Goal: Task Accomplishment & Management: Use online tool/utility

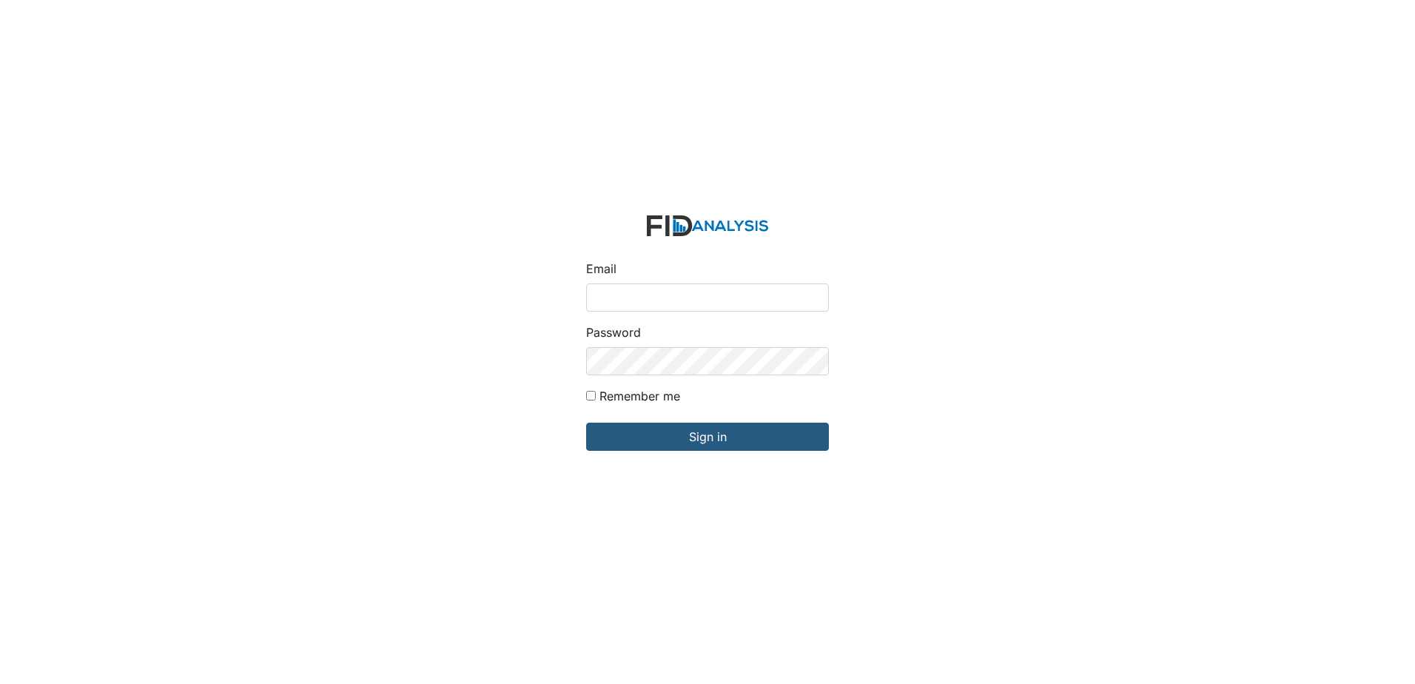
click at [752, 300] on input "Email" at bounding box center [707, 297] width 243 height 28
type input "[EMAIL_ADDRESS][DOMAIN_NAME]"
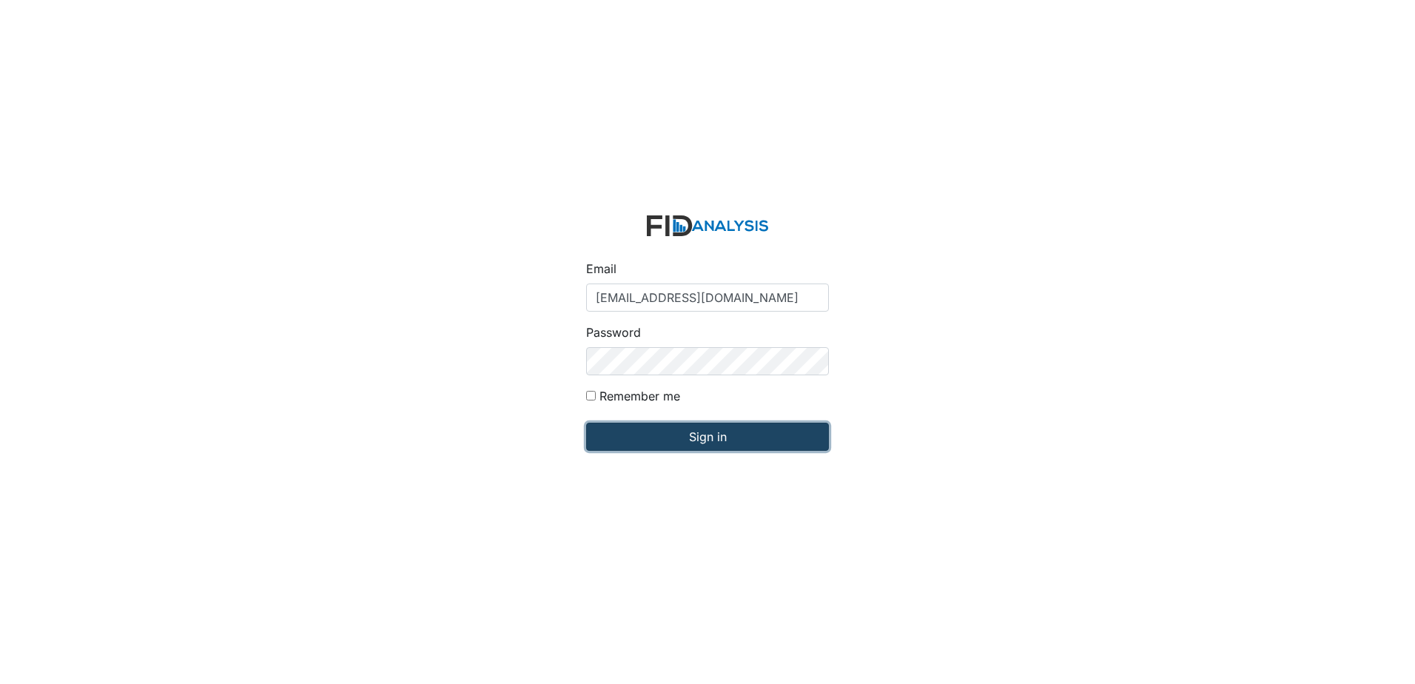
click at [738, 445] on input "Sign in" at bounding box center [707, 436] width 243 height 28
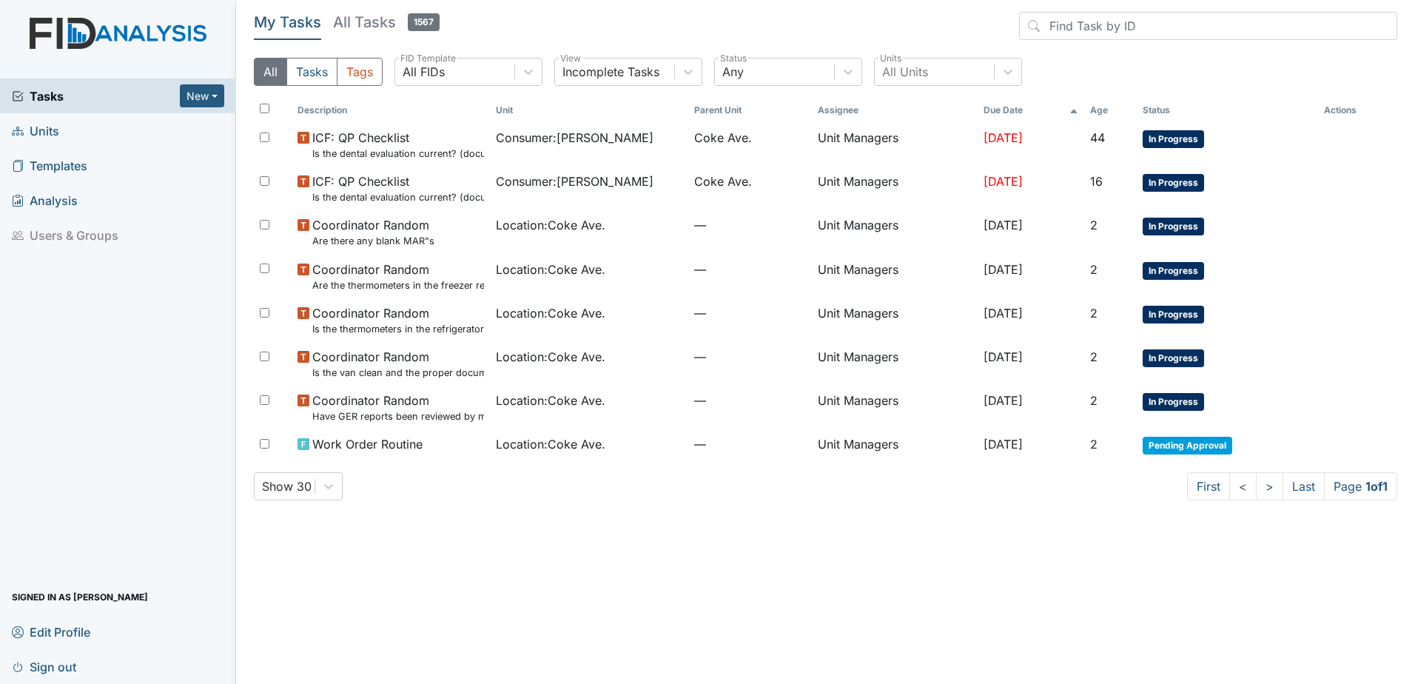
click at [738, 445] on span "—" at bounding box center [750, 444] width 112 height 18
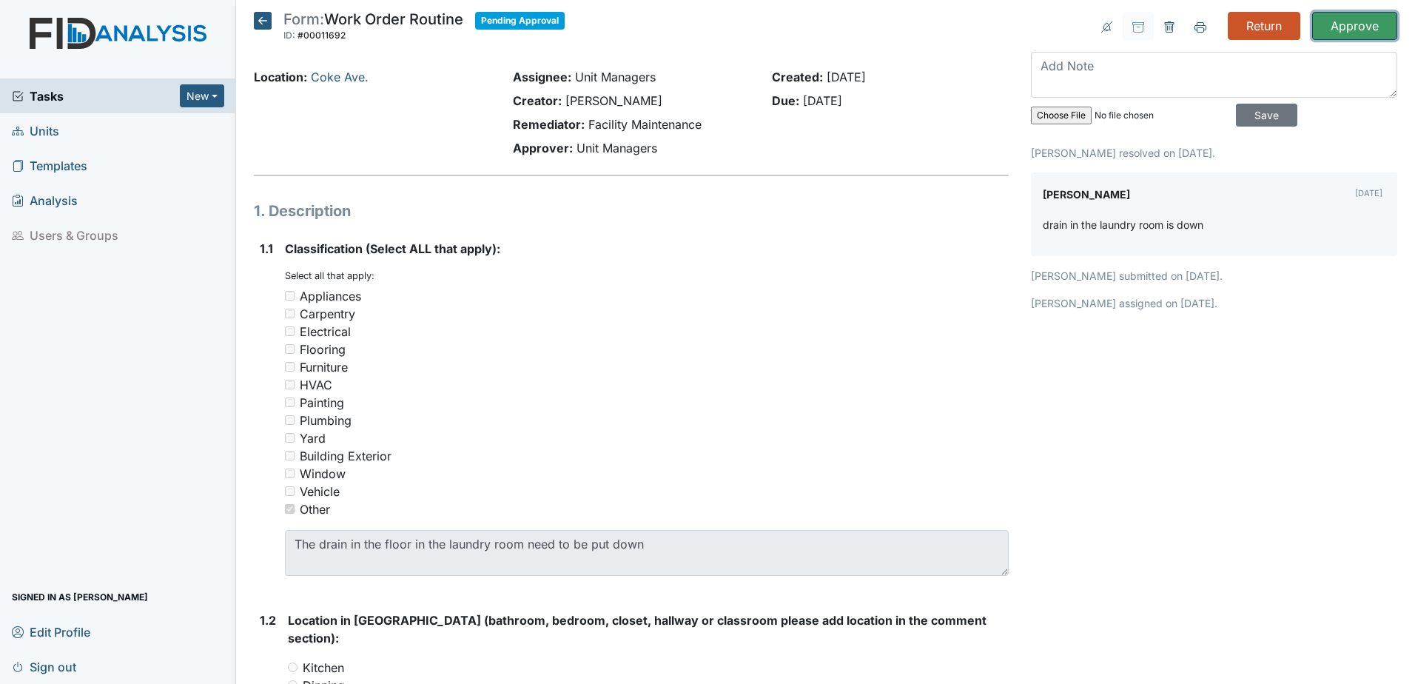
click at [1365, 28] on input "Approve" at bounding box center [1354, 26] width 85 height 28
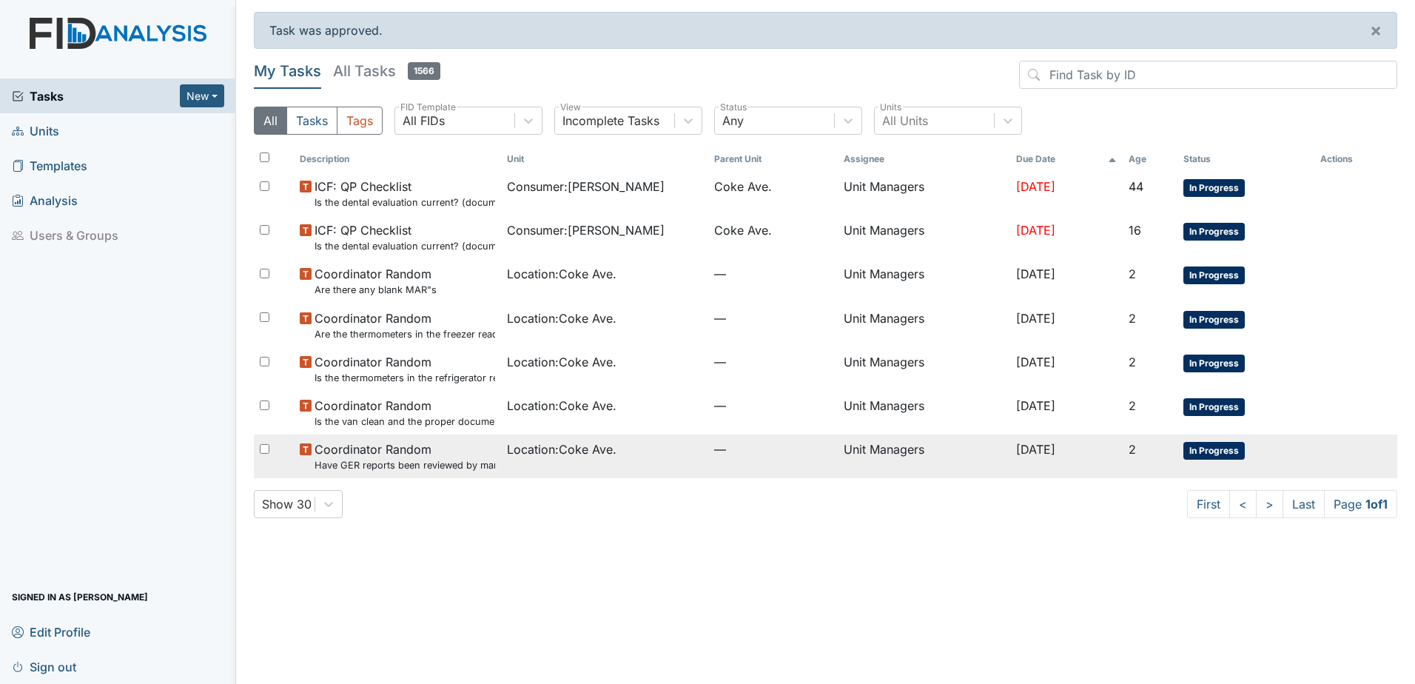
click at [1219, 442] on span "In Progress" at bounding box center [1213, 451] width 61 height 18
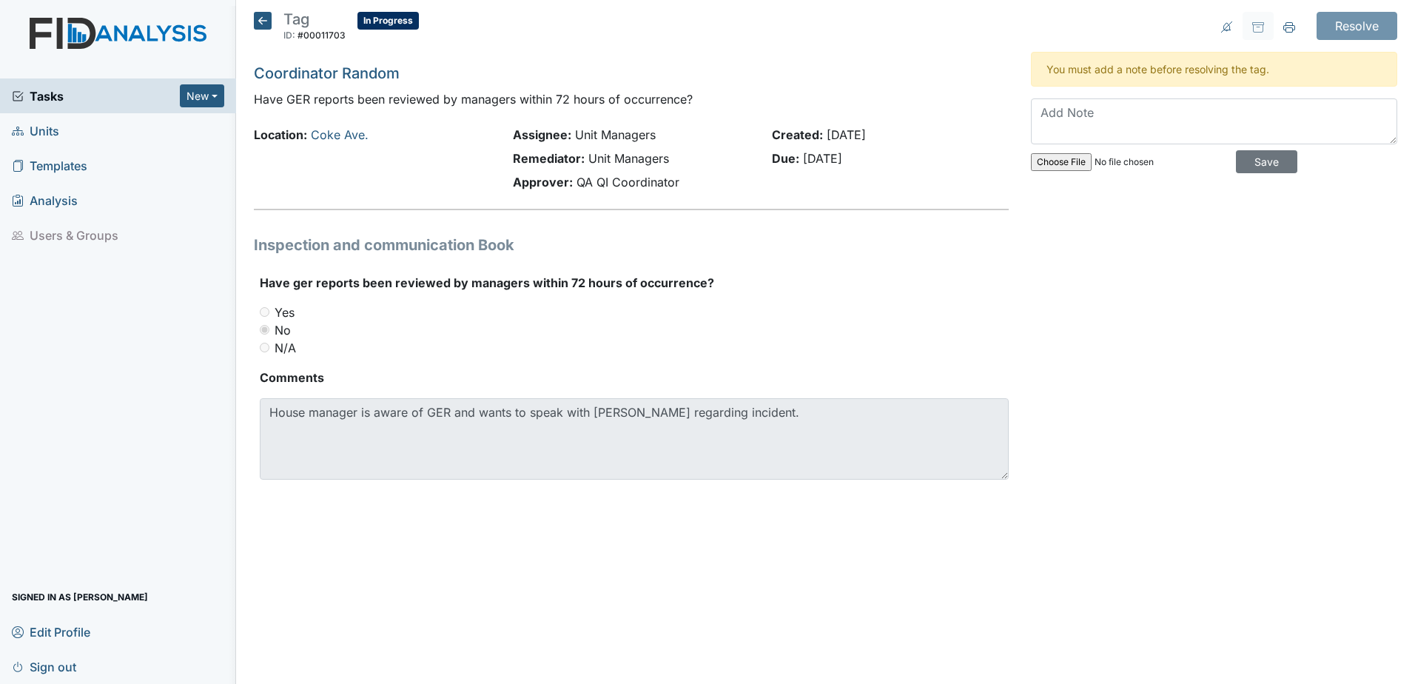
click at [269, 24] on icon at bounding box center [263, 21] width 18 height 18
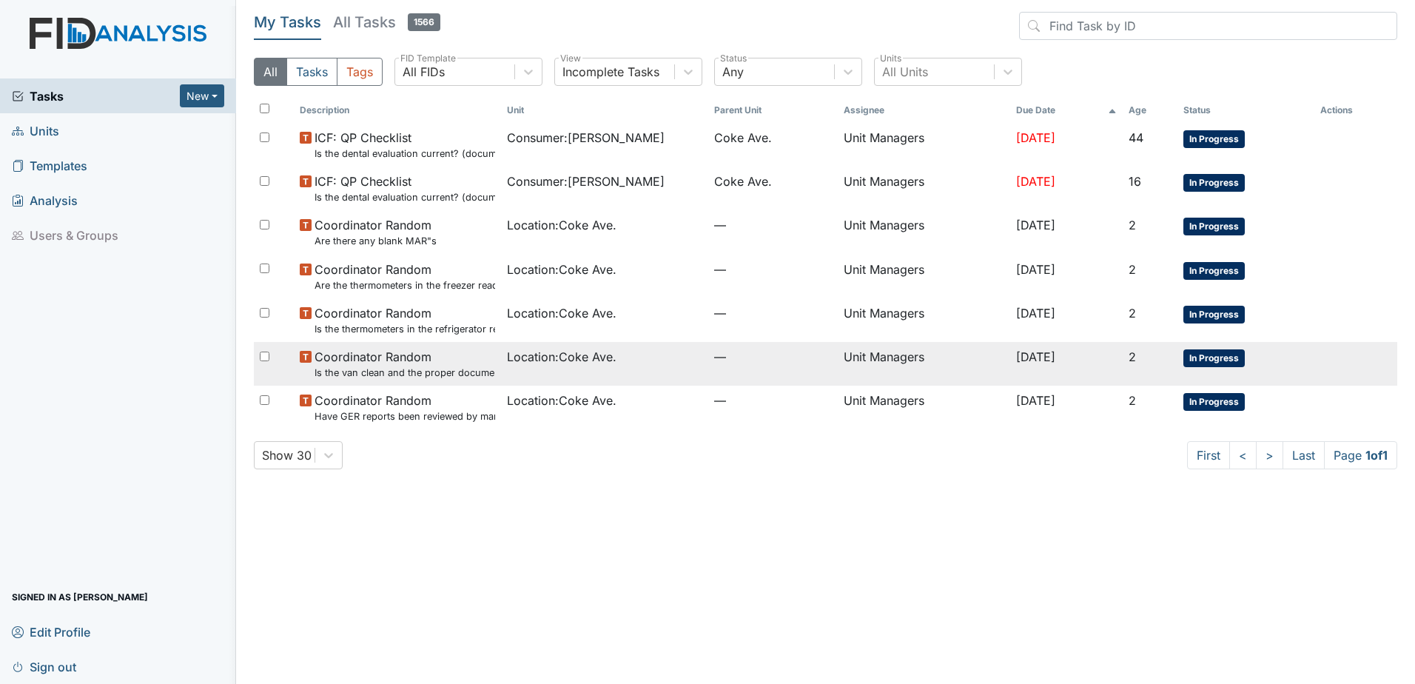
click at [532, 380] on td "Location : Coke Ave." at bounding box center [604, 364] width 207 height 44
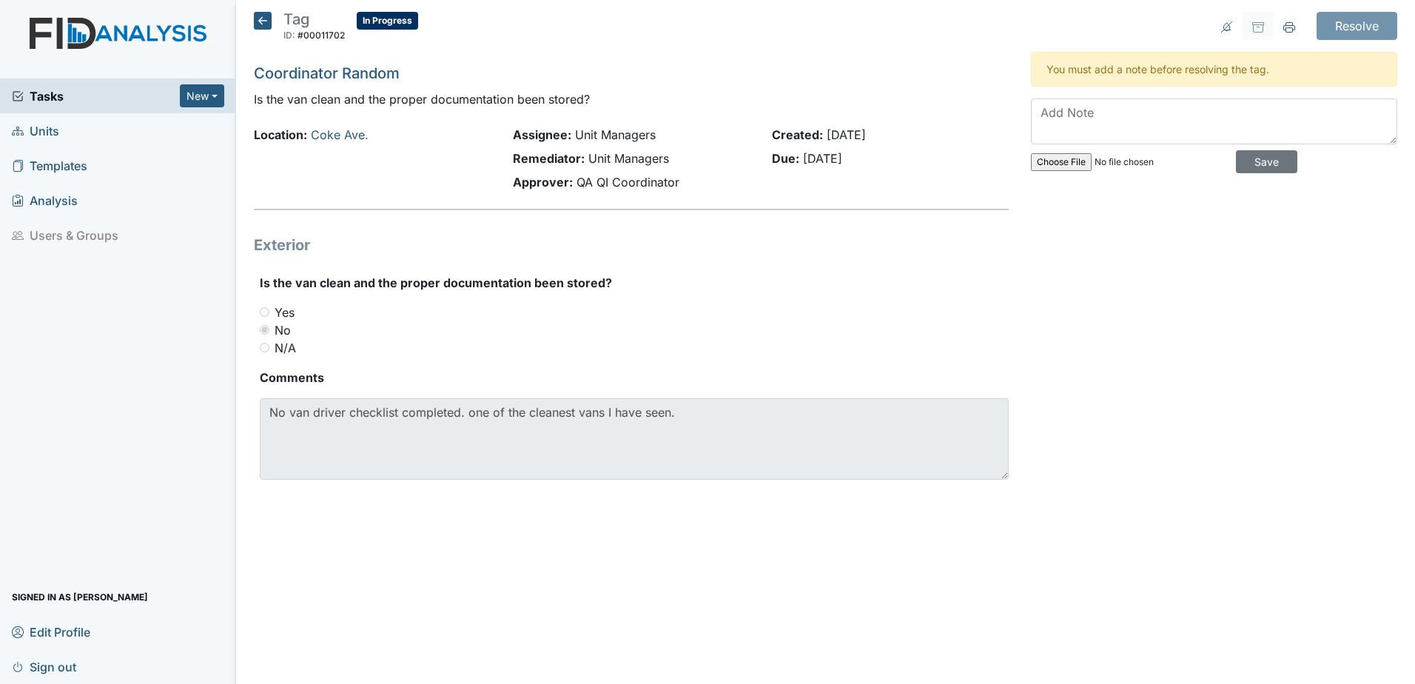
click at [259, 25] on icon at bounding box center [263, 21] width 18 height 18
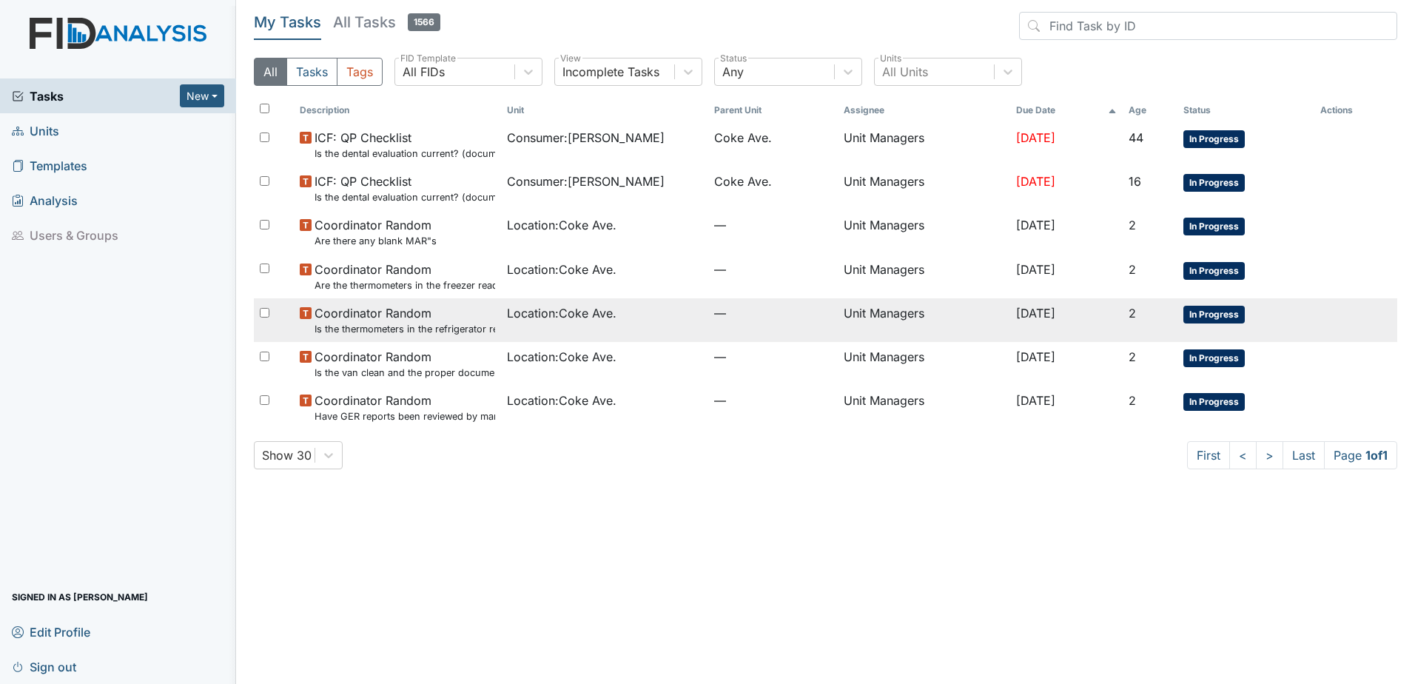
click at [462, 323] on small "Is the thermometers in the refrigerator reading between 34 degrees and 40 degre…" at bounding box center [404, 329] width 181 height 14
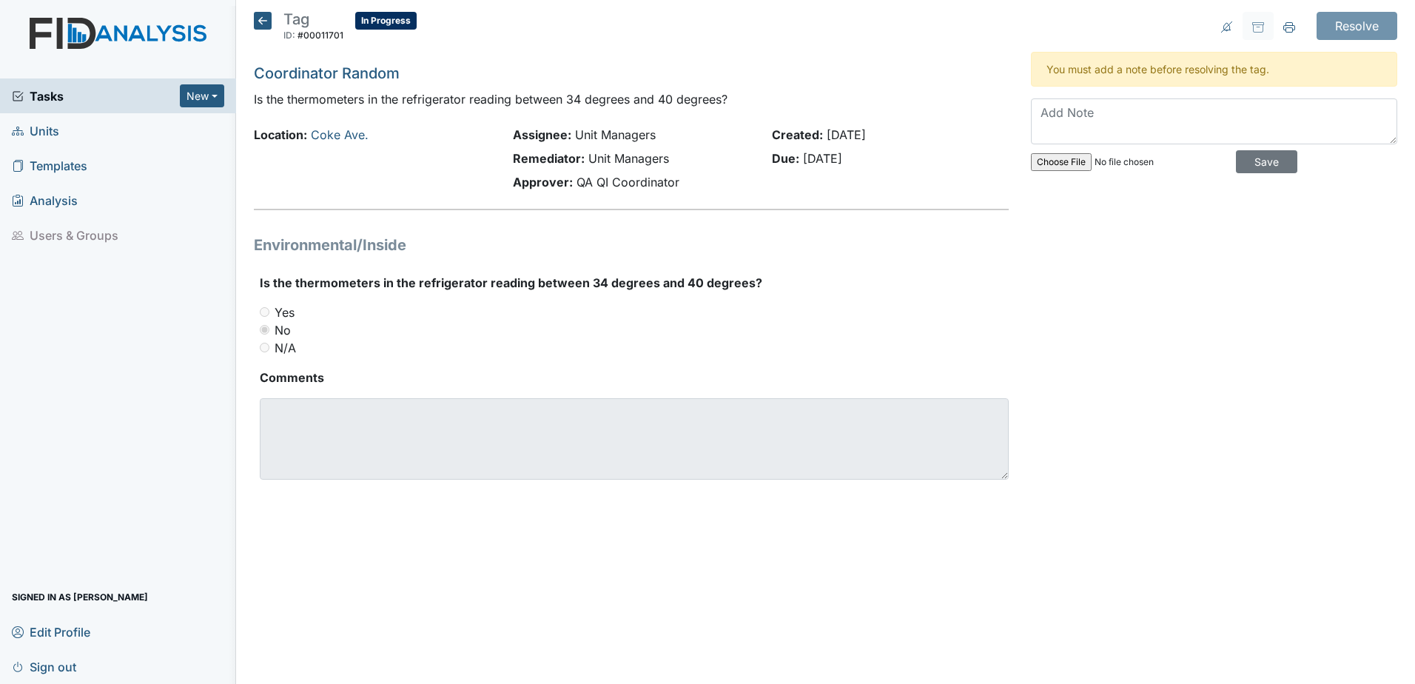
click at [259, 22] on icon at bounding box center [263, 21] width 18 height 18
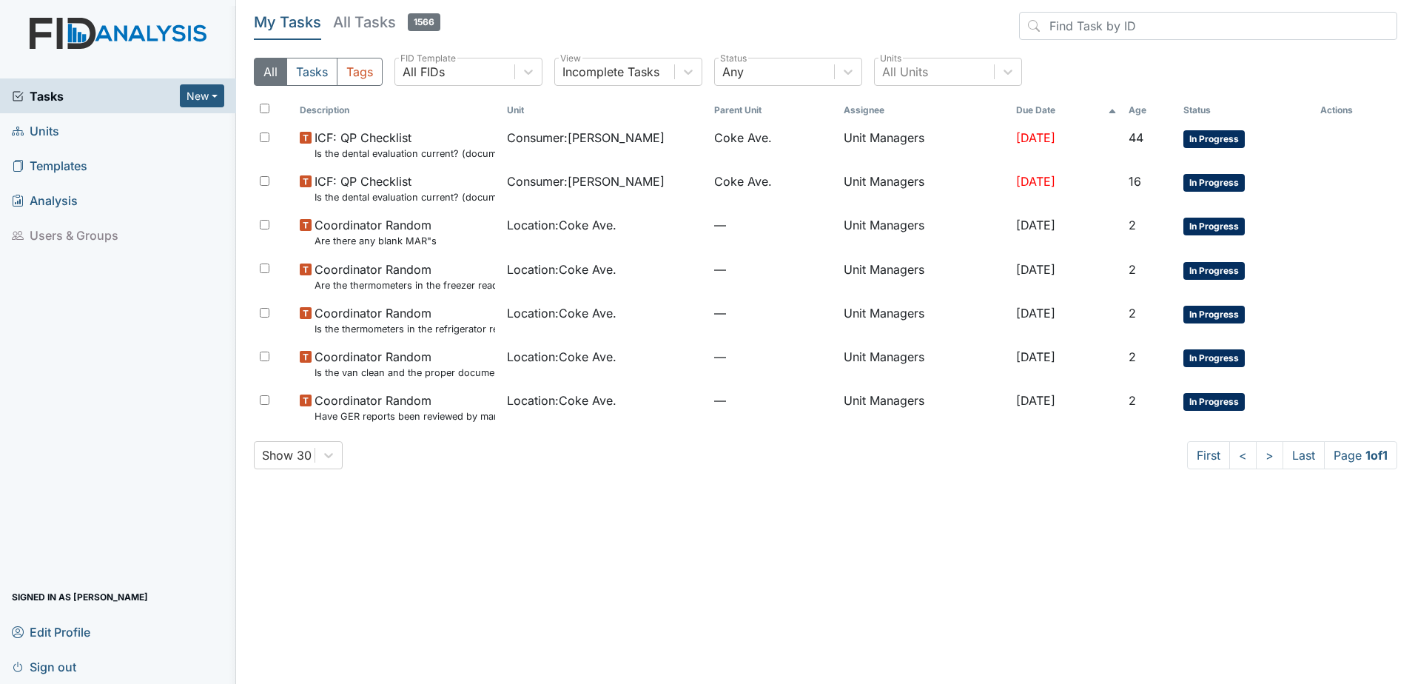
click at [36, 131] on span "Units" at bounding box center [35, 130] width 47 height 23
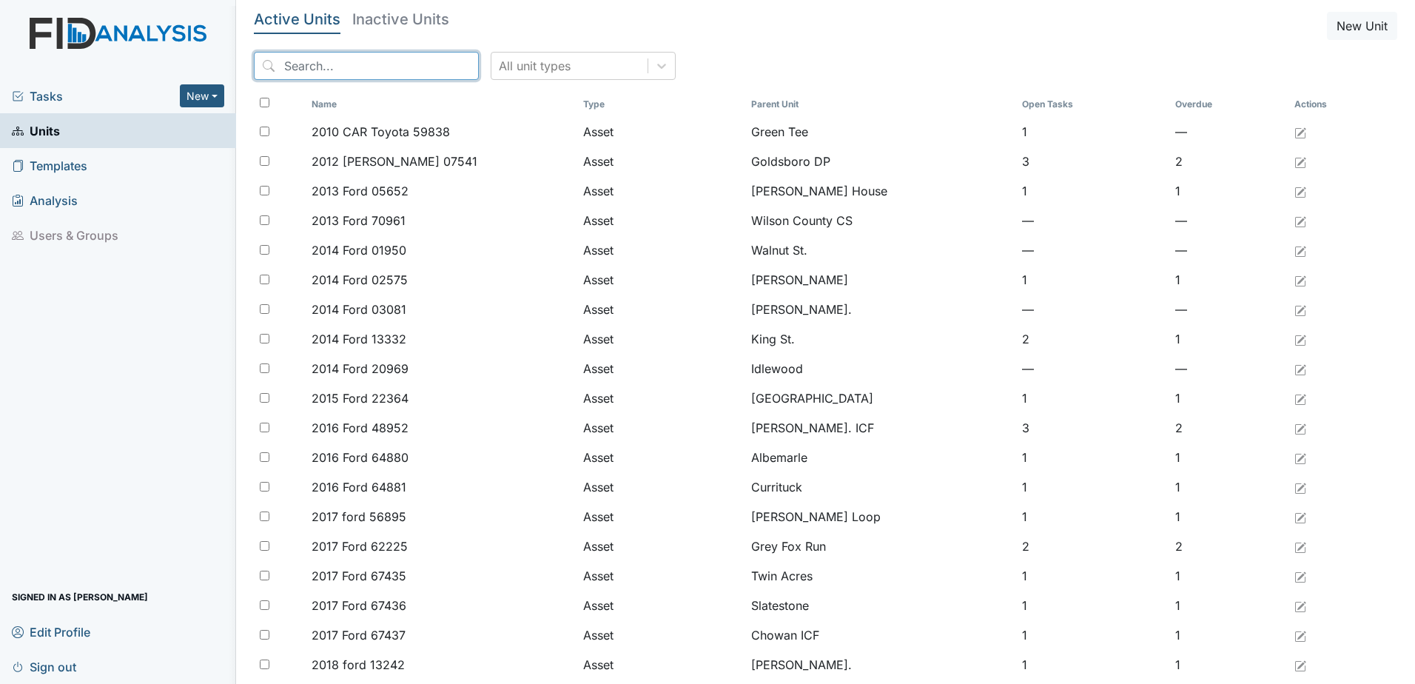
click at [398, 61] on input "search" at bounding box center [366, 66] width 225 height 28
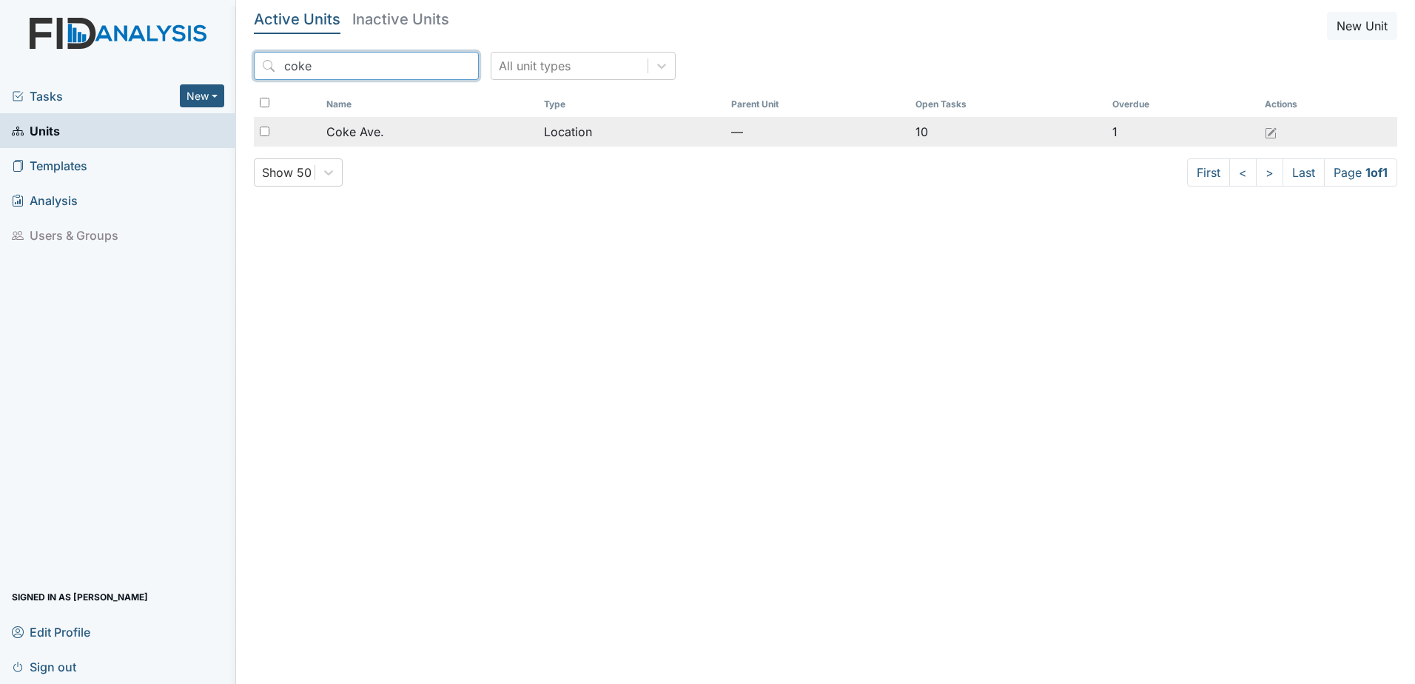
type input "coke"
click at [412, 130] on div "Coke Ave." at bounding box center [428, 132] width 205 height 18
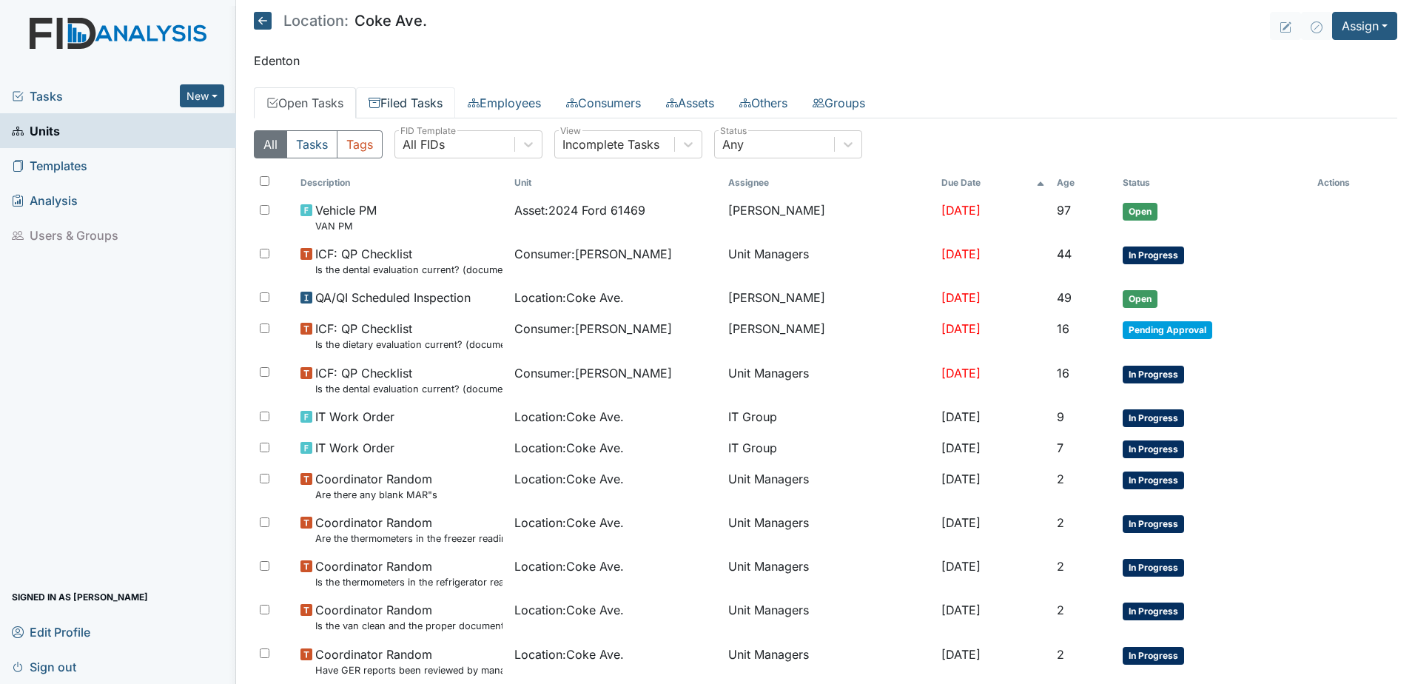
click at [409, 103] on link "Filed Tasks" at bounding box center [405, 102] width 99 height 31
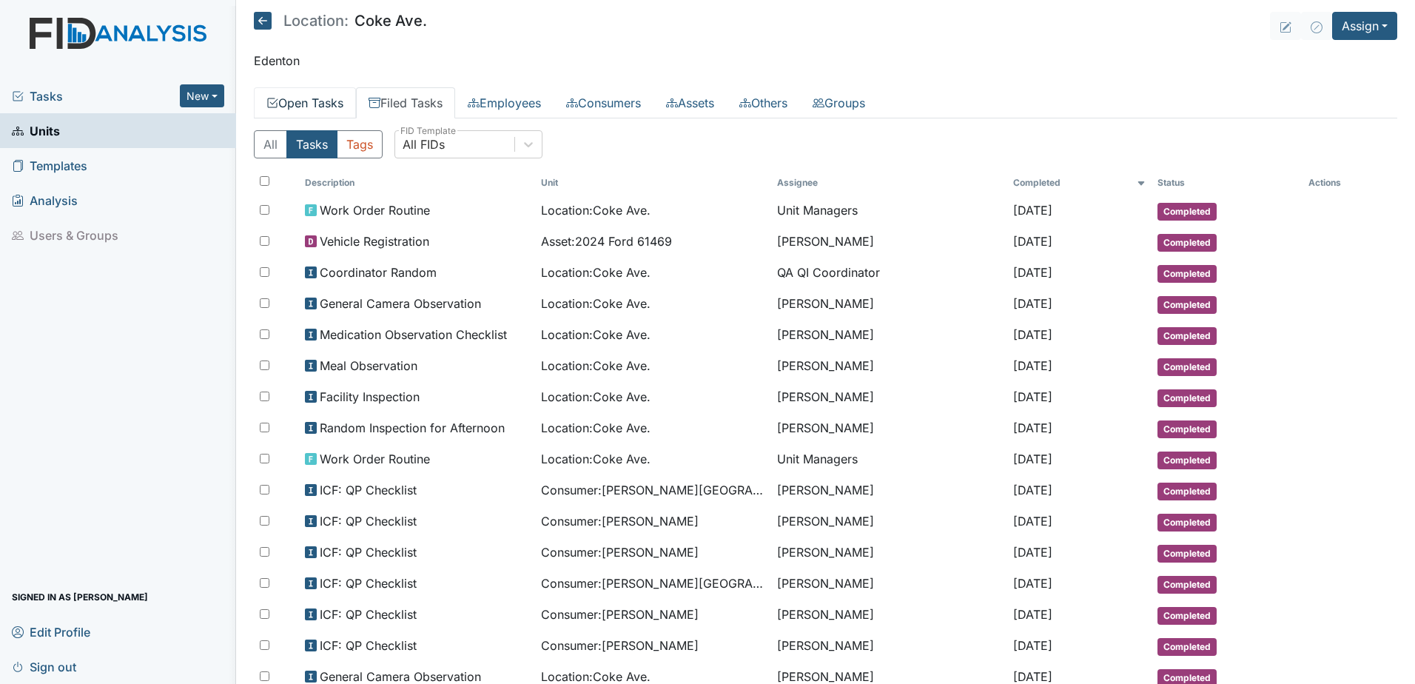
click at [323, 98] on link "Open Tasks" at bounding box center [305, 102] width 102 height 31
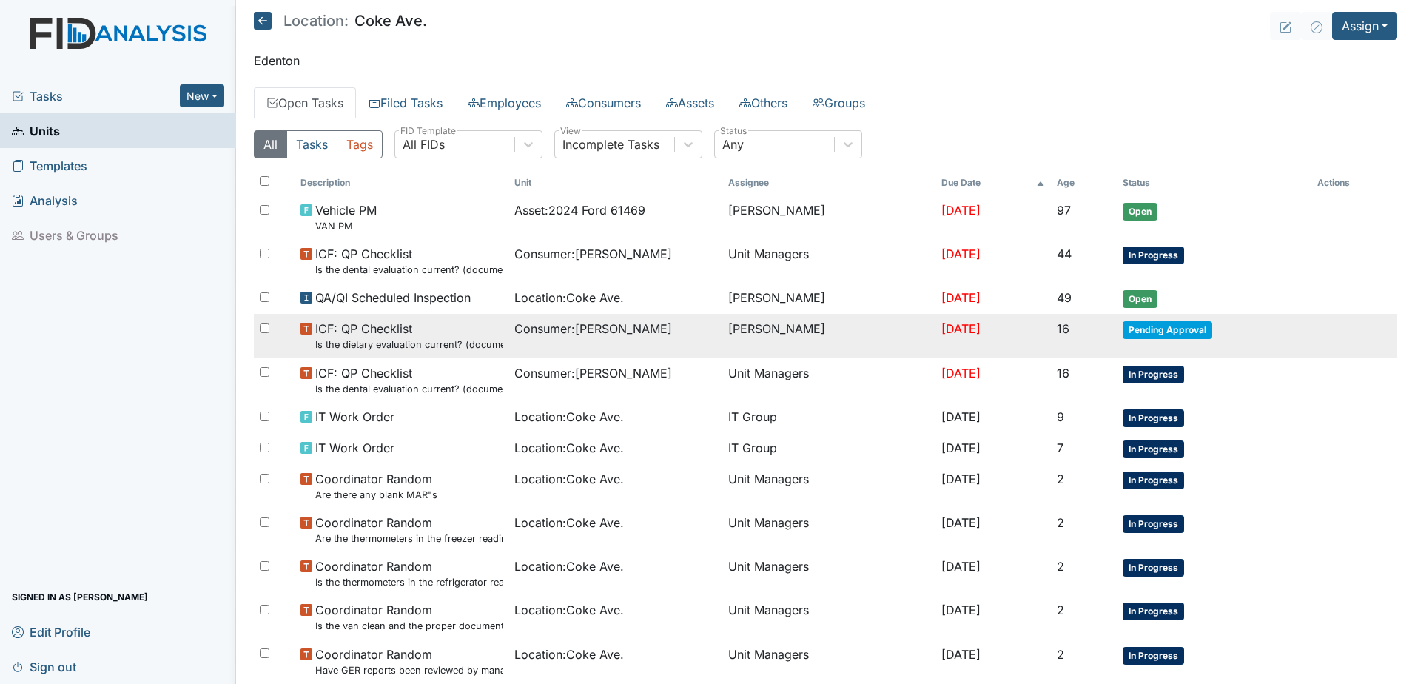
click at [1184, 323] on span "Pending Approval" at bounding box center [1167, 330] width 90 height 18
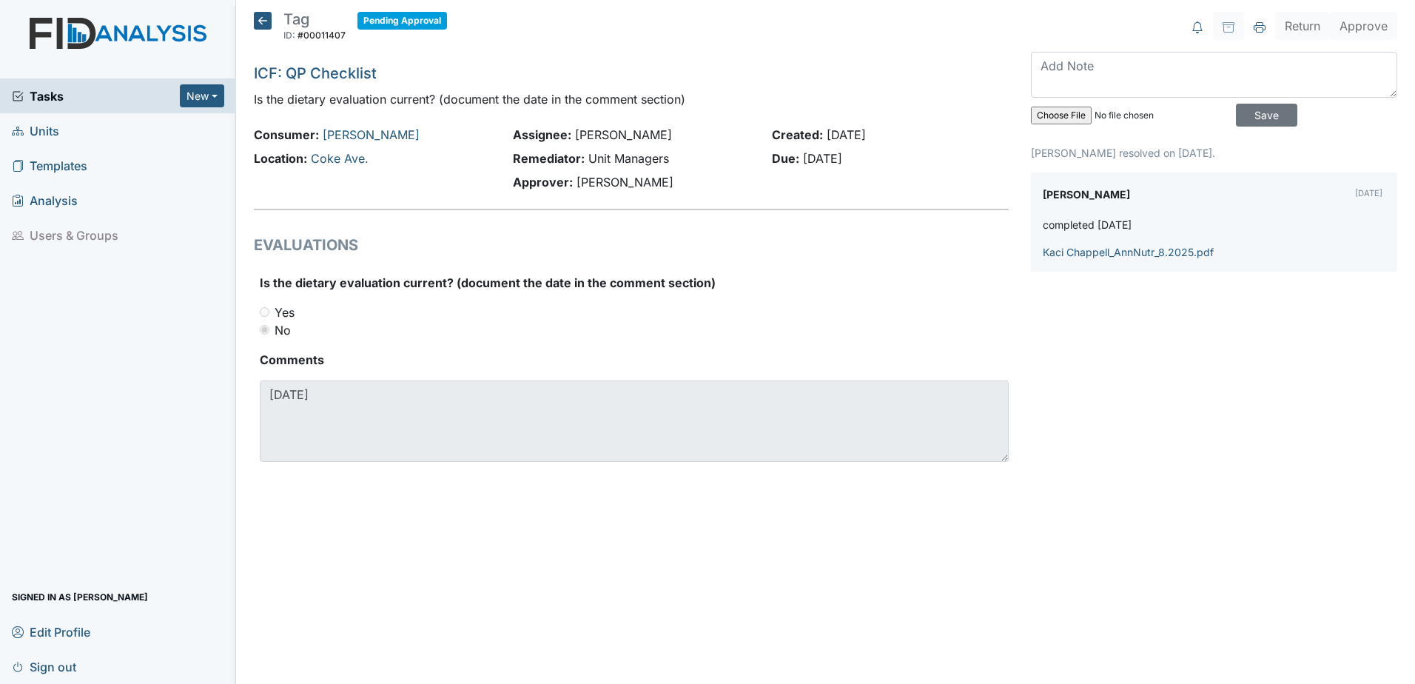
click at [260, 16] on icon at bounding box center [263, 21] width 18 height 18
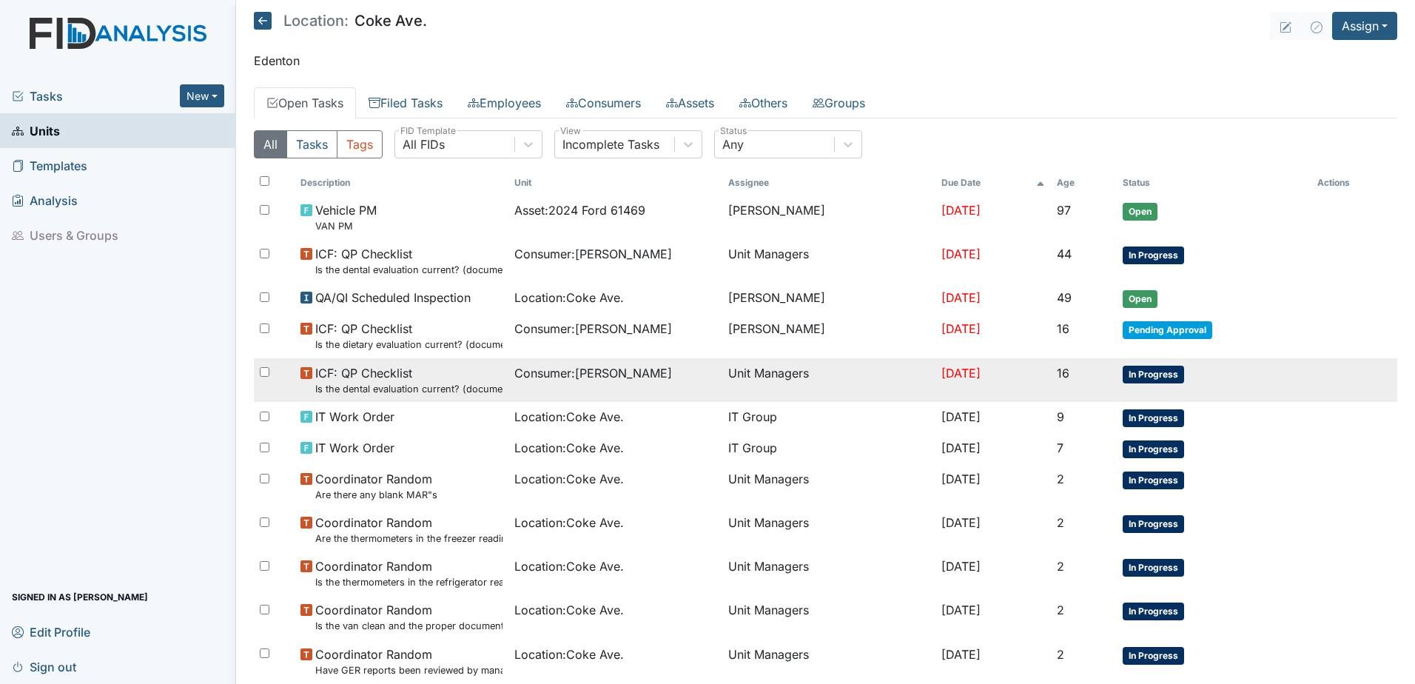
click at [863, 373] on td "Unit Managers" at bounding box center [829, 380] width 214 height 44
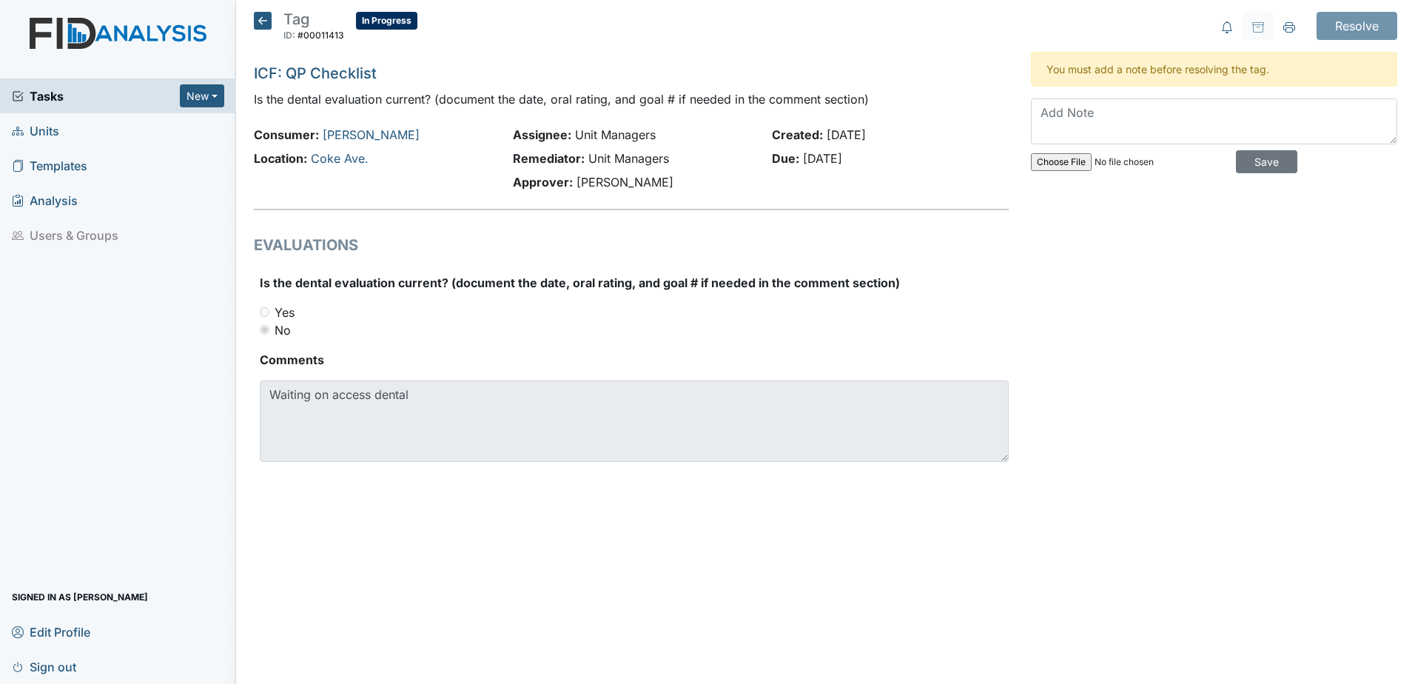
click at [272, 19] on h5 "Tag ID: #00011413 In Progress Autosaving..." at bounding box center [336, 28] width 164 height 33
click at [1069, 115] on textarea at bounding box center [1214, 121] width 366 height 46
type textarea "wa"
